Goal: Task Accomplishment & Management: Manage account settings

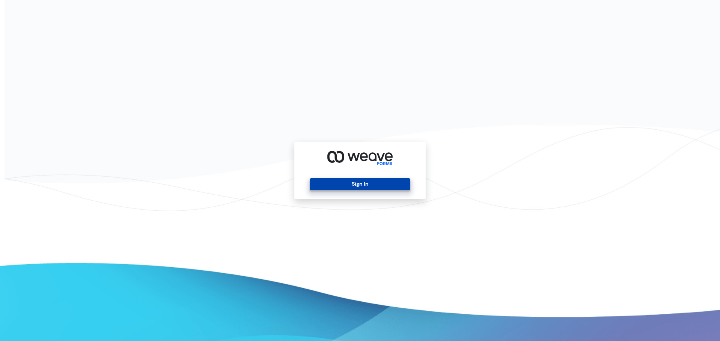
click at [382, 186] on button "Sign In" at bounding box center [360, 184] width 100 height 12
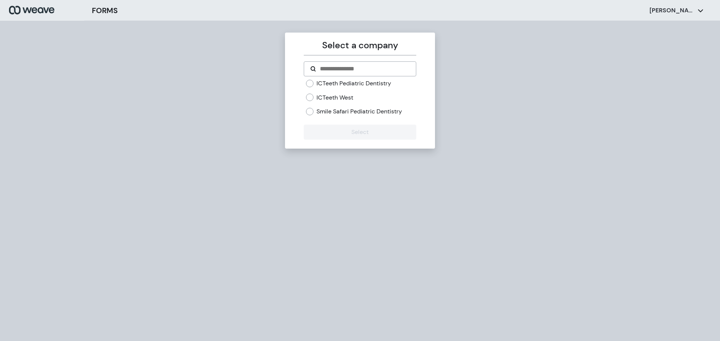
click at [348, 81] on label "ICTeeth Pediatric Dentistry" at bounding box center [353, 83] width 75 height 8
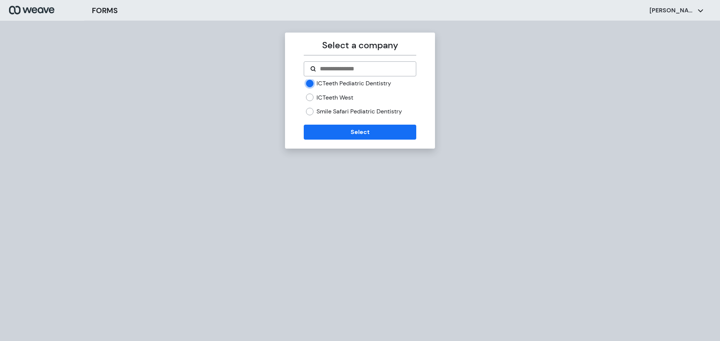
click at [339, 97] on label "ICTeeth West" at bounding box center [334, 98] width 37 height 8
click at [351, 80] on label "ICTeeth Pediatric Dentistry" at bounding box center [353, 83] width 75 height 8
click at [334, 96] on label "ICTeeth West" at bounding box center [334, 98] width 37 height 8
click at [346, 85] on label "ICTeeth Pediatric Dentistry" at bounding box center [353, 83] width 75 height 8
click at [337, 93] on div "ICTeeth Pediatric Dentistry ICTeeth West Smile Safari Pediatric Dentistry" at bounding box center [361, 97] width 110 height 36
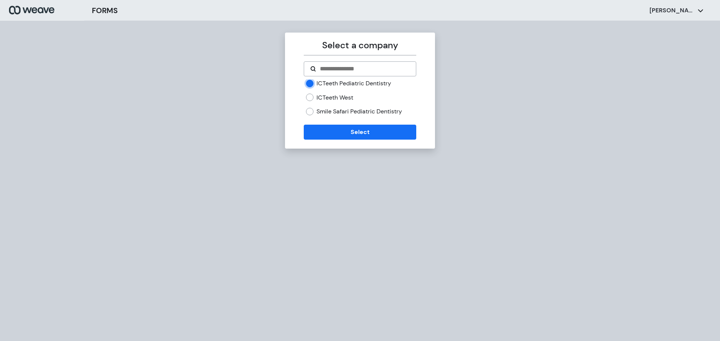
click at [335, 98] on label "ICTeeth West" at bounding box center [334, 98] width 37 height 8
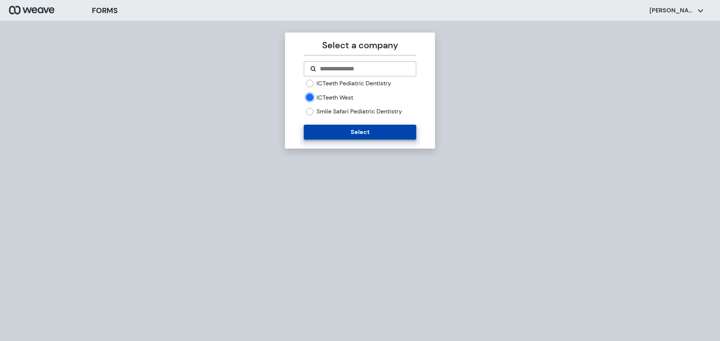
click at [352, 133] on button "Select" at bounding box center [360, 132] width 112 height 15
